Goal: Transaction & Acquisition: Subscribe to service/newsletter

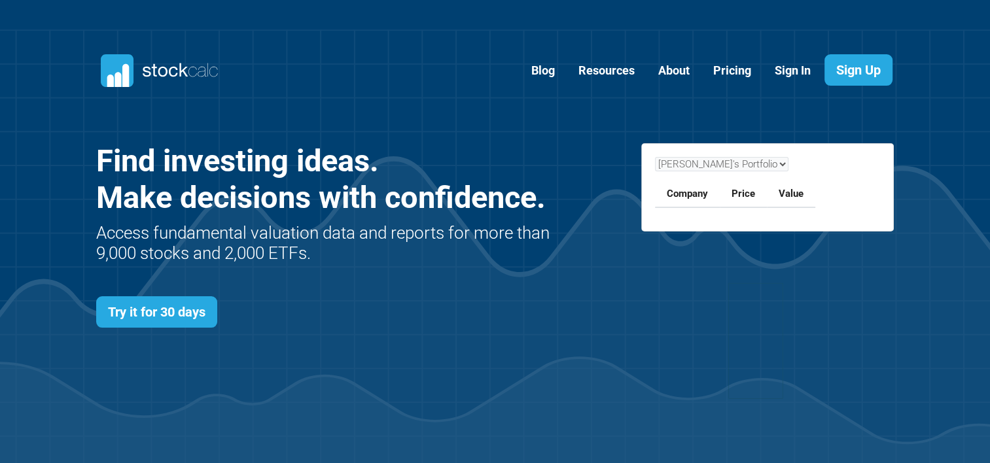
scroll to position [569, 838]
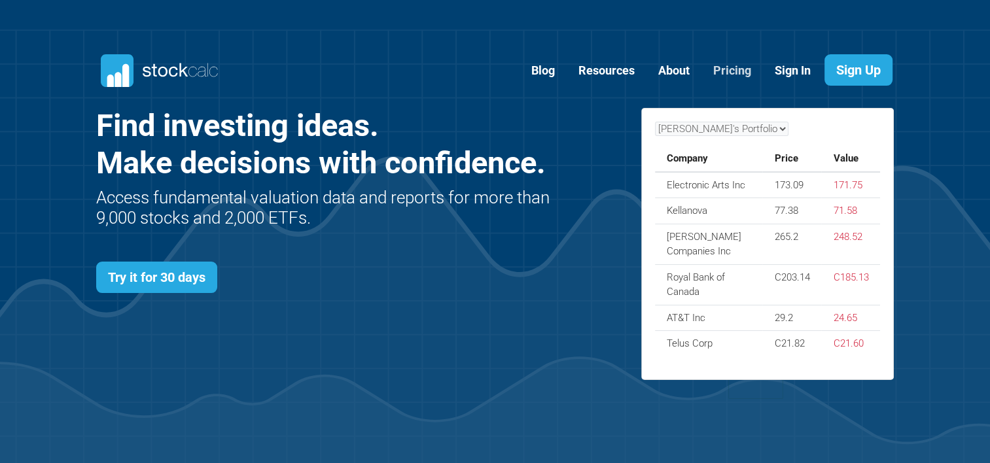
click at [721, 65] on link "Pricing" at bounding box center [733, 71] width 58 height 32
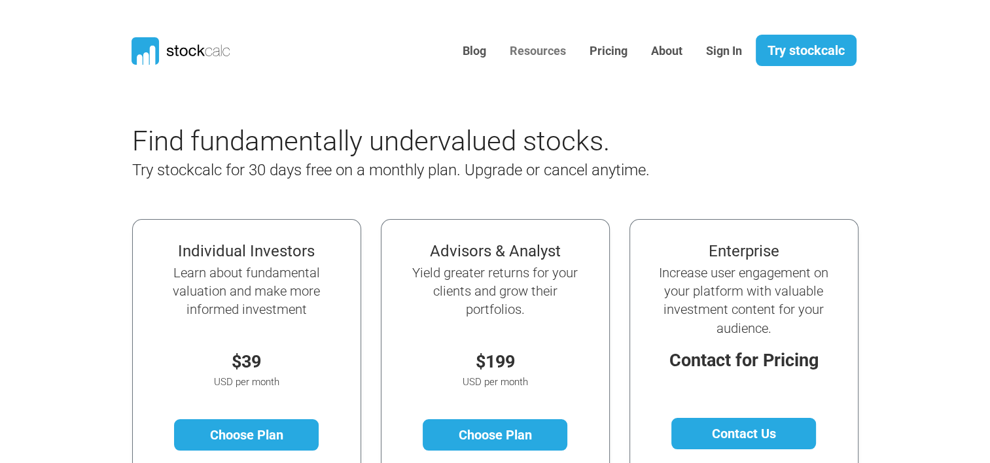
click at [518, 48] on link "Resources" at bounding box center [538, 51] width 76 height 32
click at [228, 440] on link "Choose Plan" at bounding box center [246, 435] width 145 height 31
click at [537, 50] on link "Resources" at bounding box center [538, 51] width 76 height 32
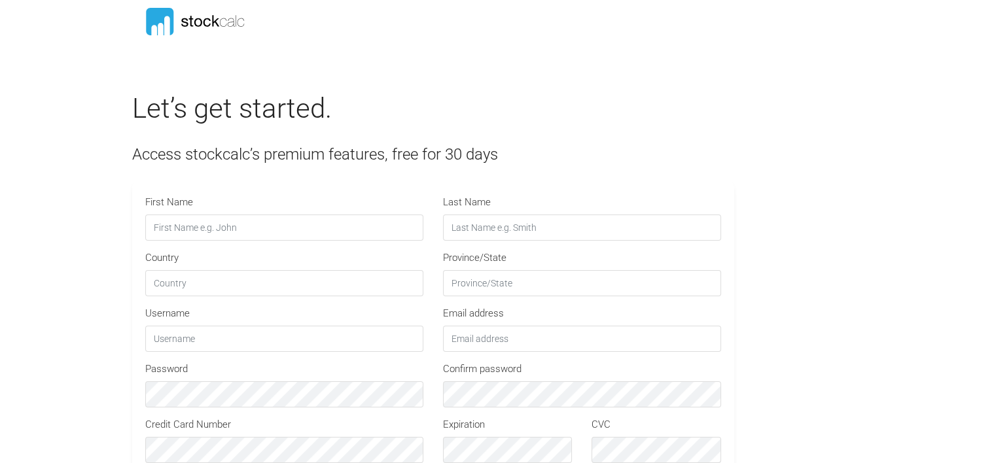
type input "STOCKCALC30"
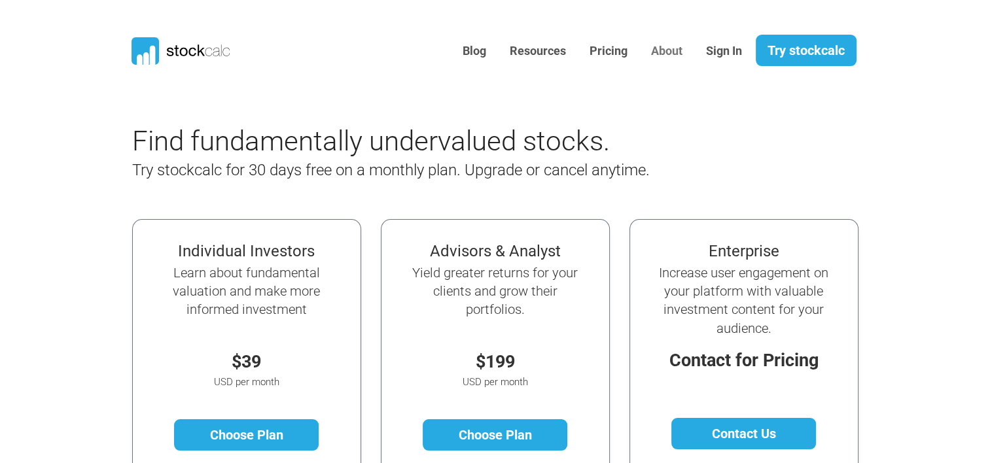
click at [673, 54] on link "About" at bounding box center [666, 51] width 51 height 32
